Goal: Task Accomplishment & Management: Complete application form

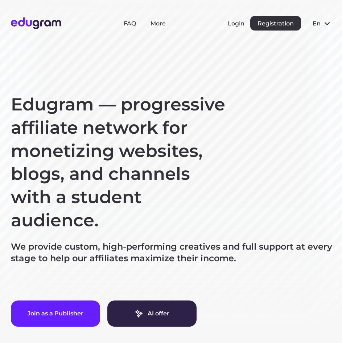
click at [324, 24] on span at bounding box center [327, 23] width 9 height 9
click at [324, 37] on button "Русский" at bounding box center [327, 40] width 40 height 12
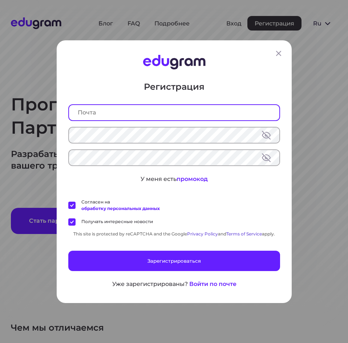
click at [120, 111] on input "text" at bounding box center [174, 112] width 210 height 15
type input "[EMAIL_ADDRESS][DOMAIN_NAME]"
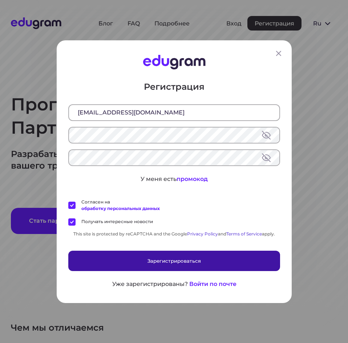
click at [195, 261] on button "Зарегистрироваться" at bounding box center [174, 260] width 212 height 20
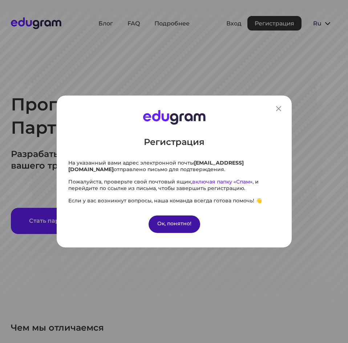
click at [177, 227] on div "Ок, понятно!" at bounding box center [174, 223] width 52 height 17
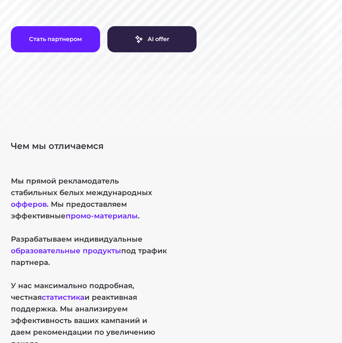
scroll to position [145, 0]
